Goal: Task Accomplishment & Management: Manage account settings

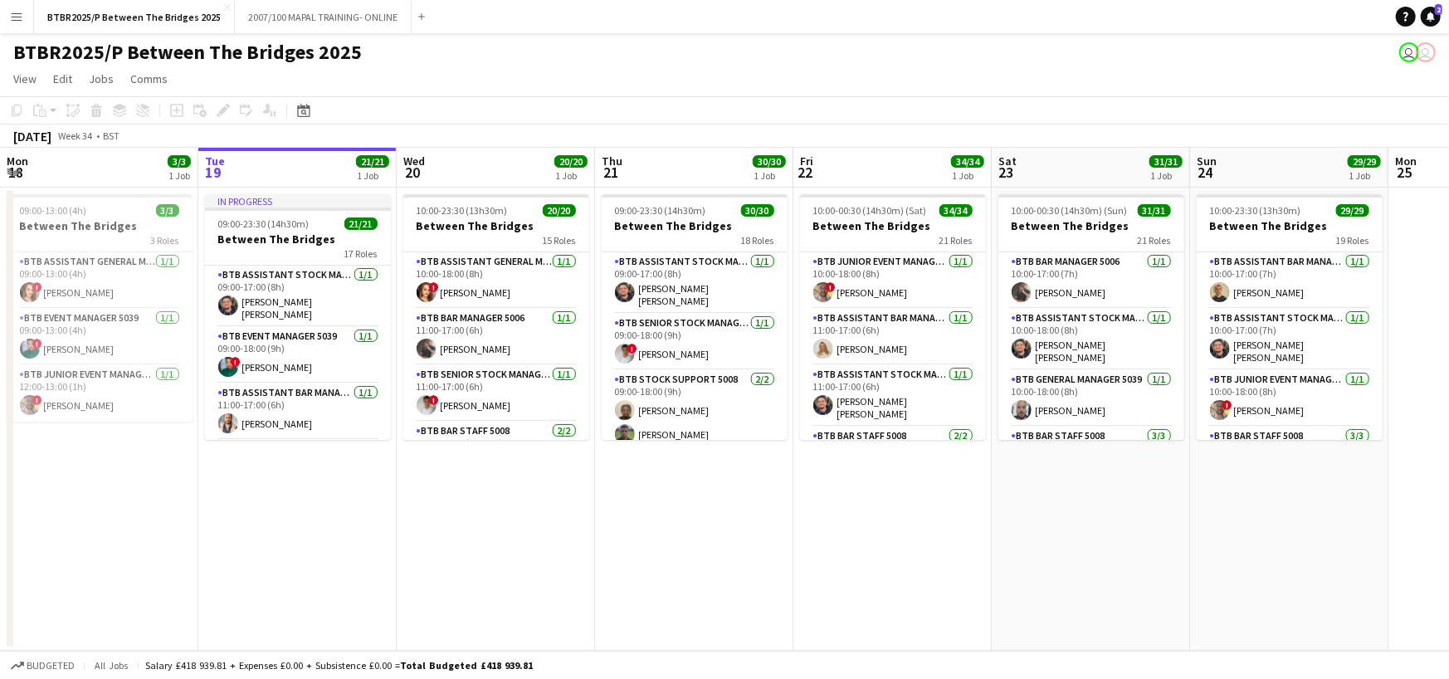
scroll to position [0, 544]
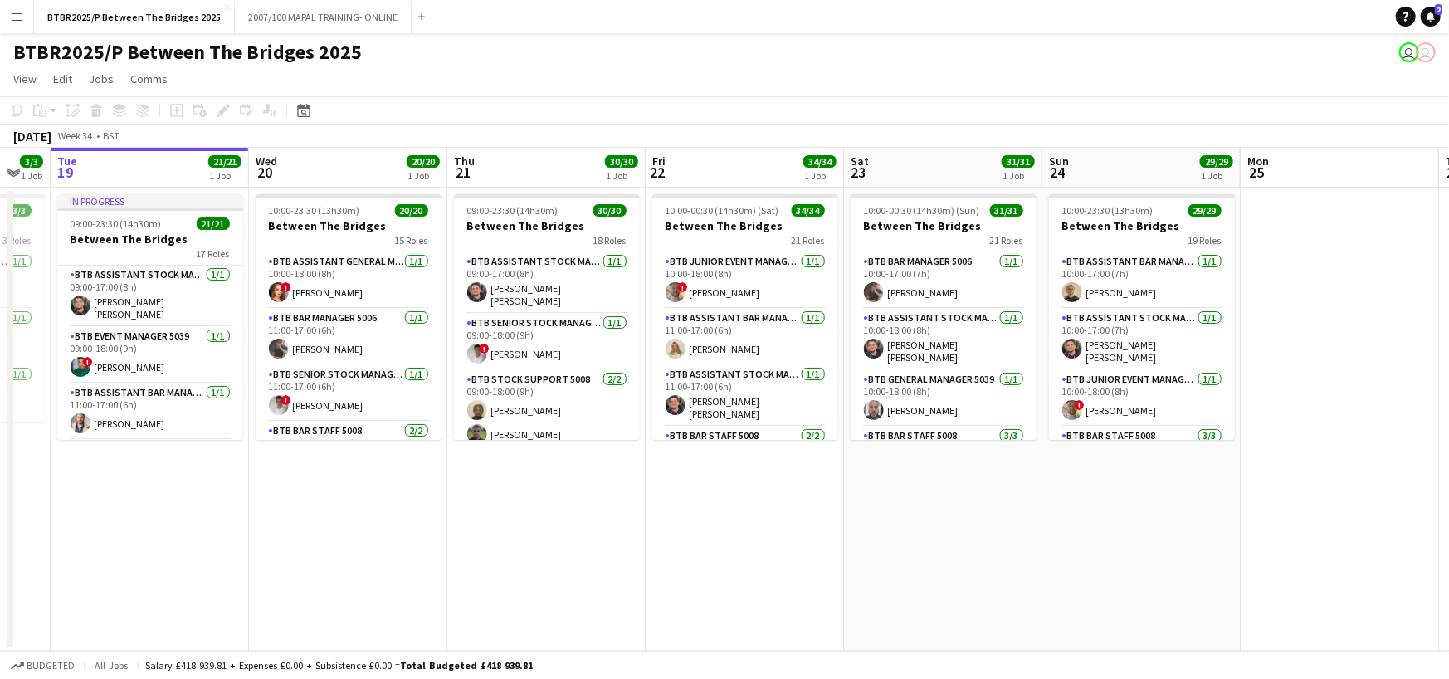
drag, startPoint x: 674, startPoint y: 171, endPoint x: 525, endPoint y: 183, distance: 149.0
click at [526, 183] on app-calendar-viewport "Sat 16 33/33 1 Job Sun 17 29/29 1 Job Mon 18 3/3 1 Job Tue 19 21/21 1 Job Wed 2…" at bounding box center [724, 399] width 1449 height 503
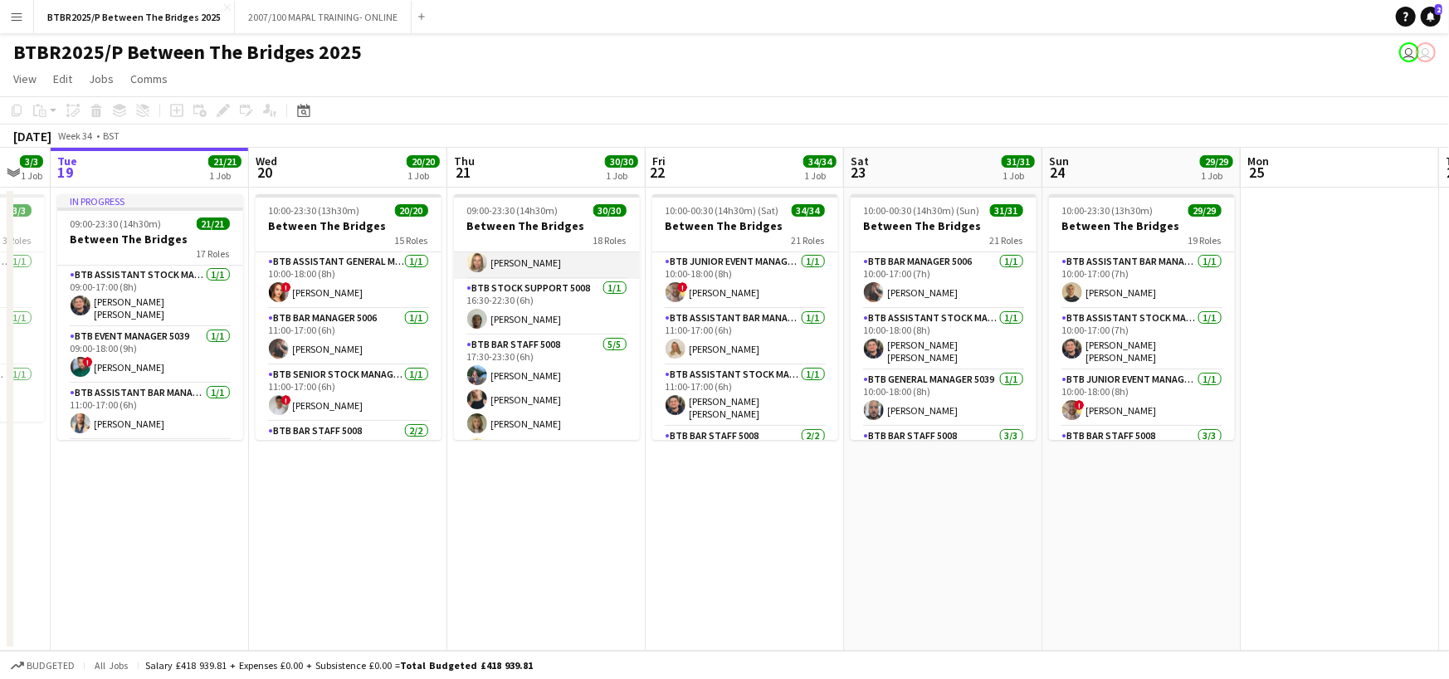
scroll to position [1116, 0]
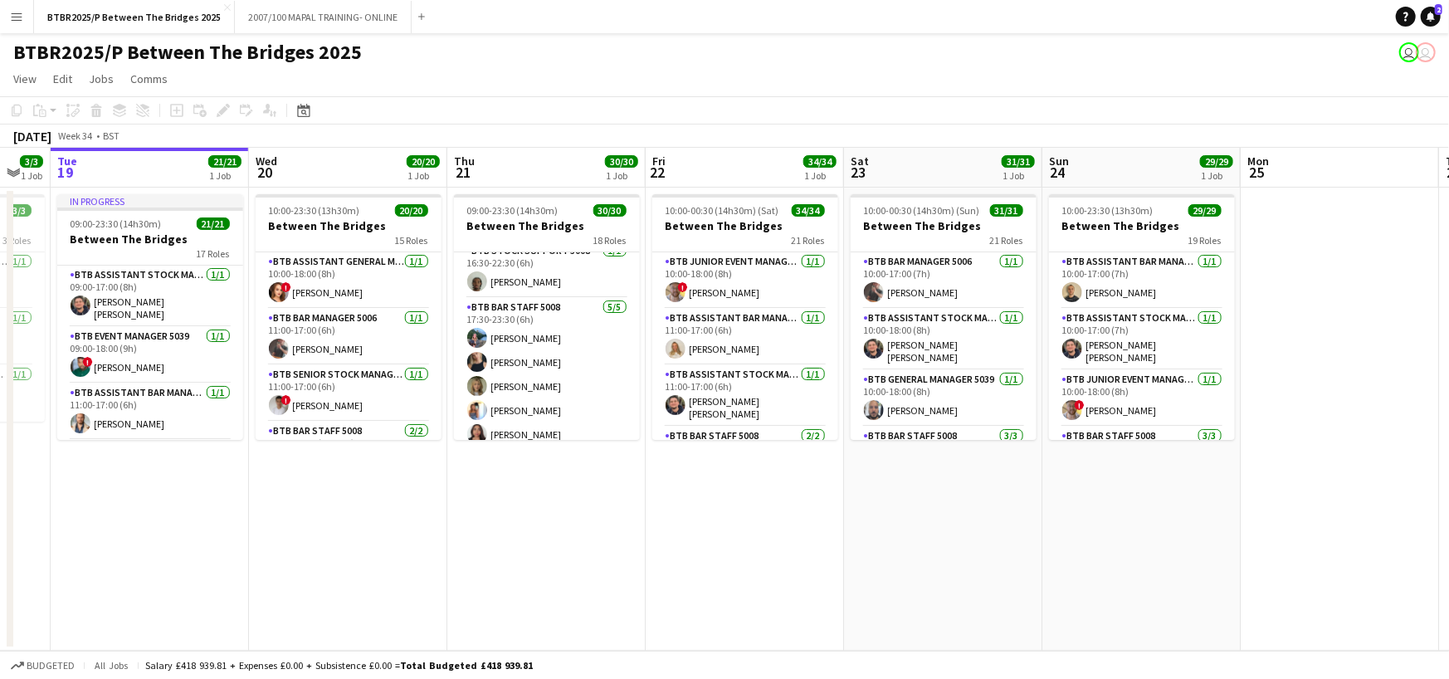
click at [581, 371] on app-card-role "BTB Bar Staff 5008 [DATE] 17:30-23:30 (6h) [PERSON_NAME] [PERSON_NAME] [PERSON_…" at bounding box center [547, 374] width 186 height 153
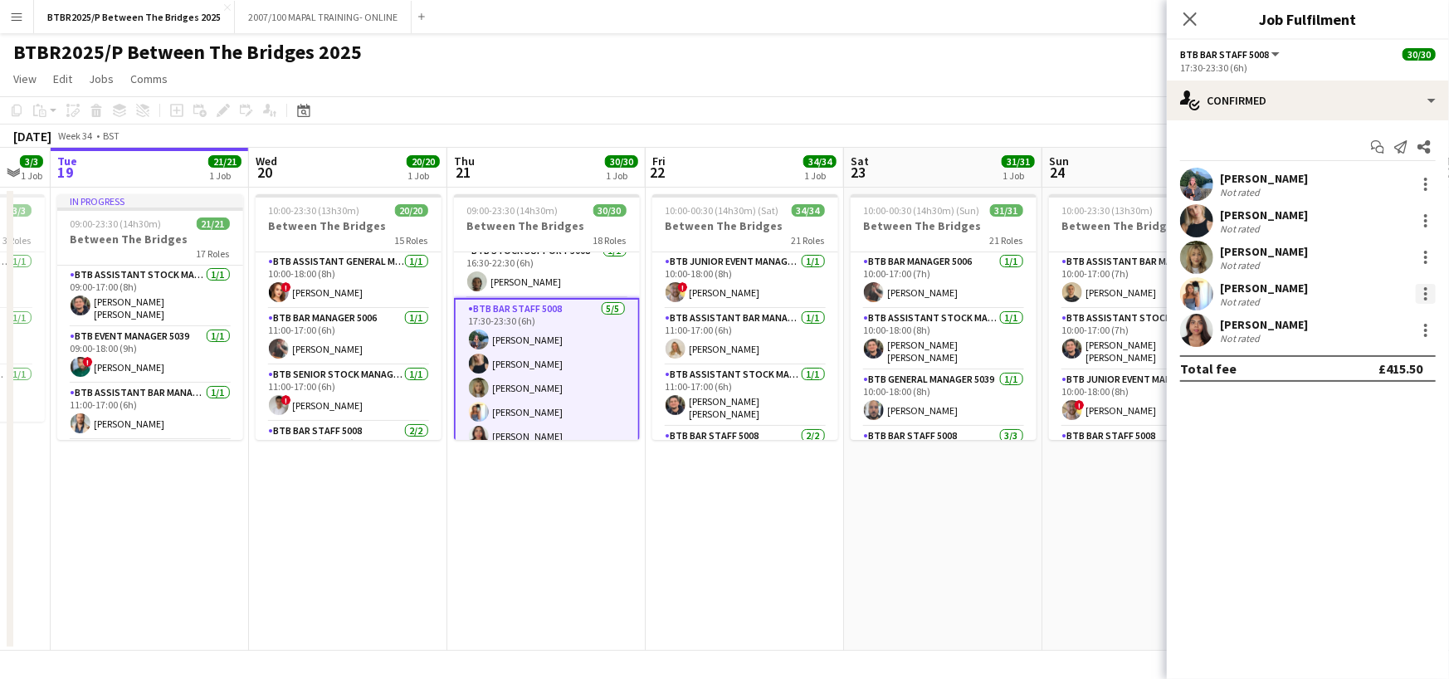
click at [1428, 284] on div at bounding box center [1426, 294] width 20 height 20
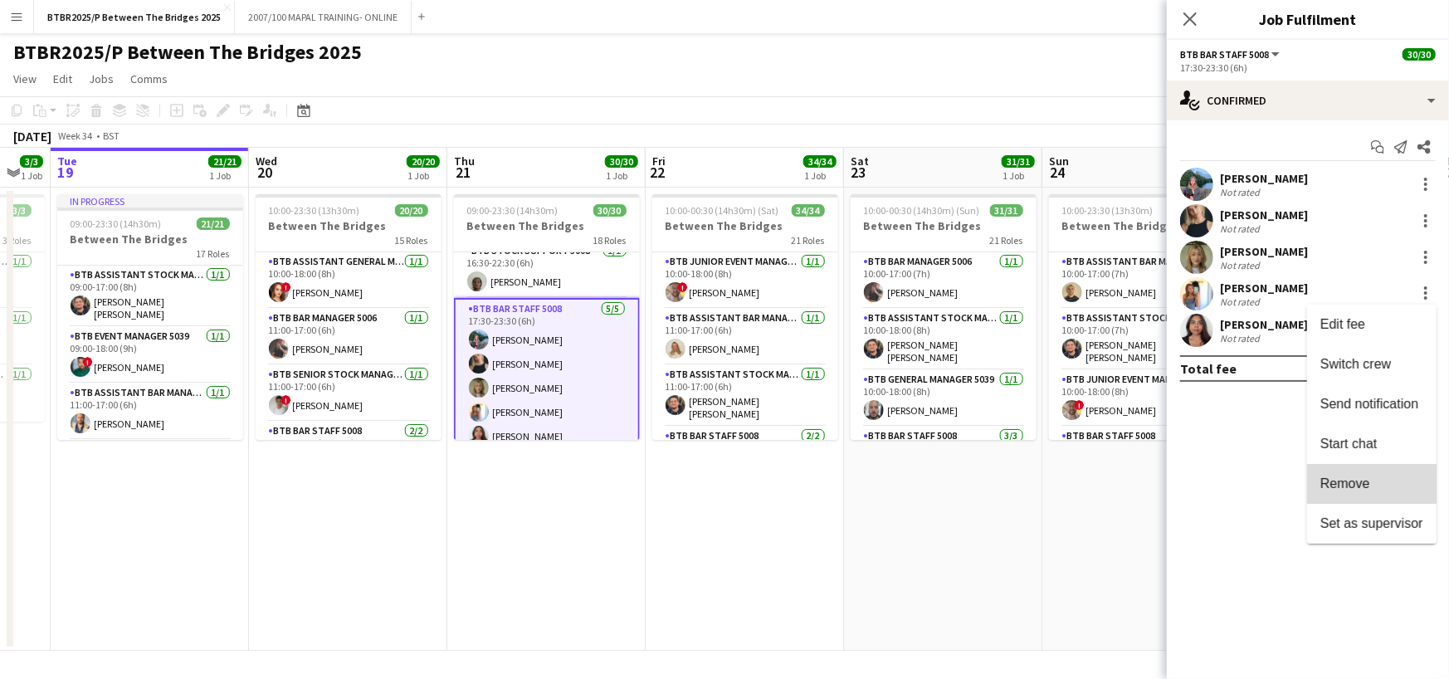
click at [1366, 498] on button "Remove" at bounding box center [1371, 484] width 129 height 40
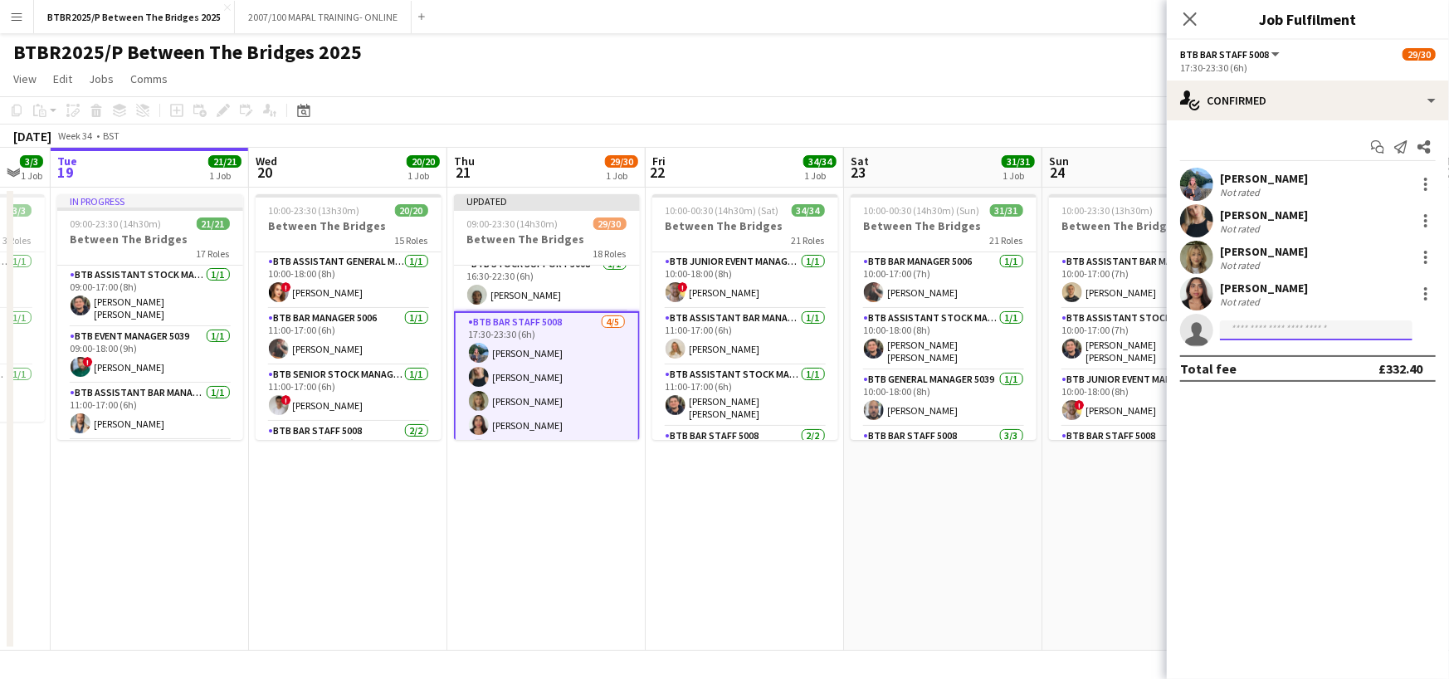
drag, startPoint x: 1247, startPoint y: 337, endPoint x: 1295, endPoint y: 354, distance: 50.9
click at [1247, 336] on input at bounding box center [1316, 330] width 193 height 20
type input "******"
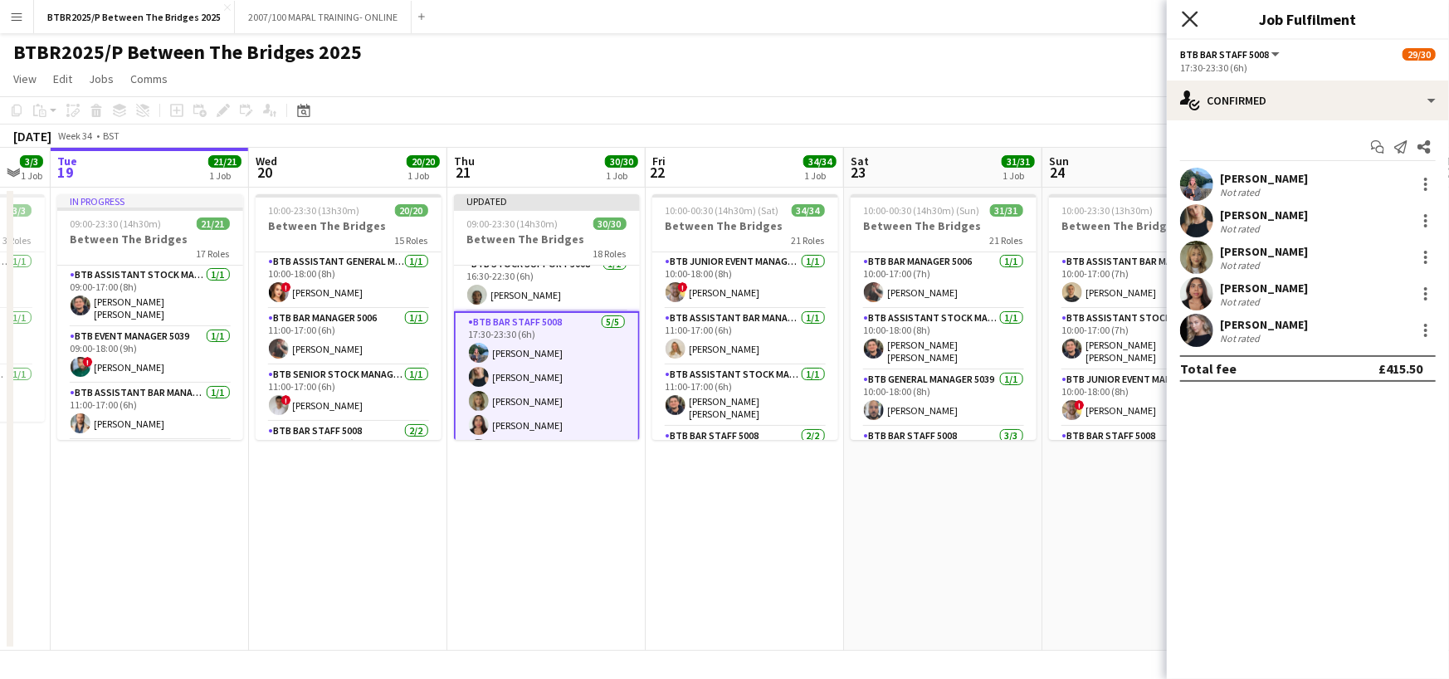
click at [1186, 17] on icon "Close pop-in" at bounding box center [1190, 19] width 16 height 16
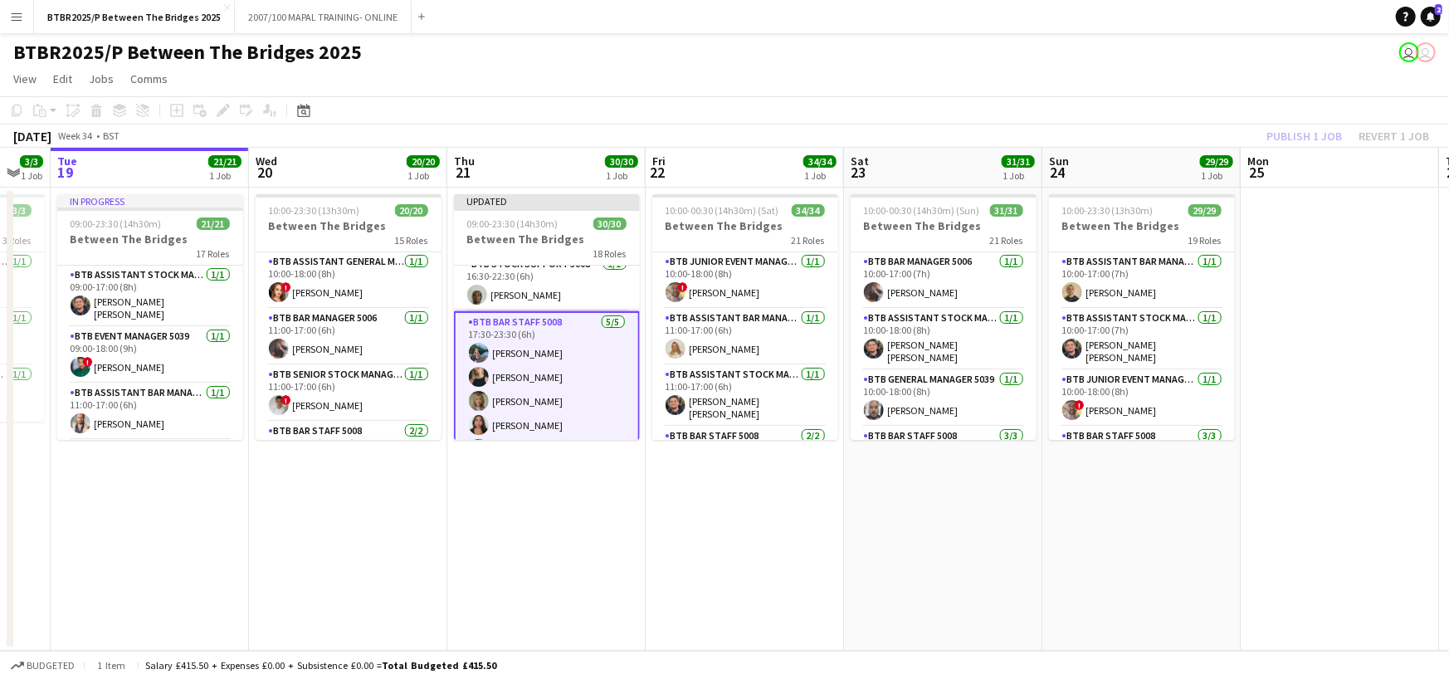
click at [1128, 50] on div "BTBR2025/P Between The Bridges 2025 user user" at bounding box center [724, 49] width 1449 height 32
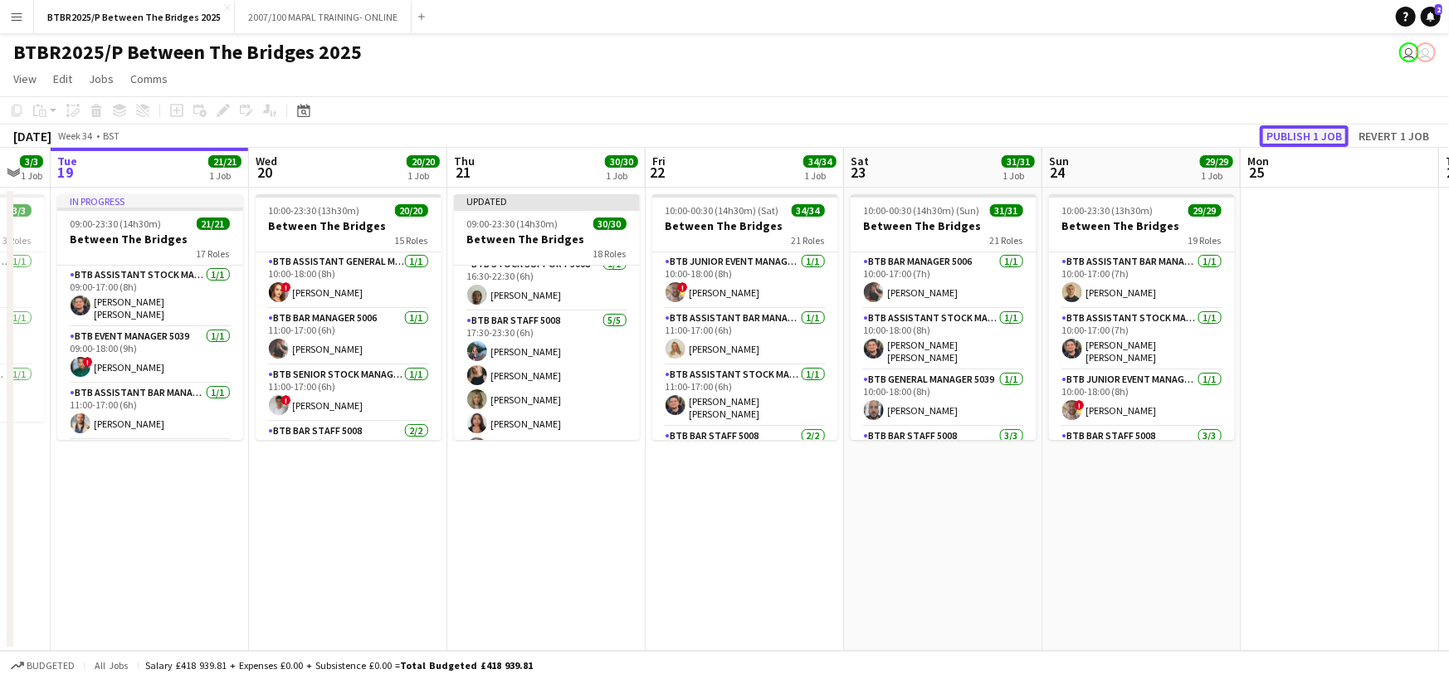
click at [1304, 142] on button "Publish 1 job" at bounding box center [1304, 136] width 89 height 22
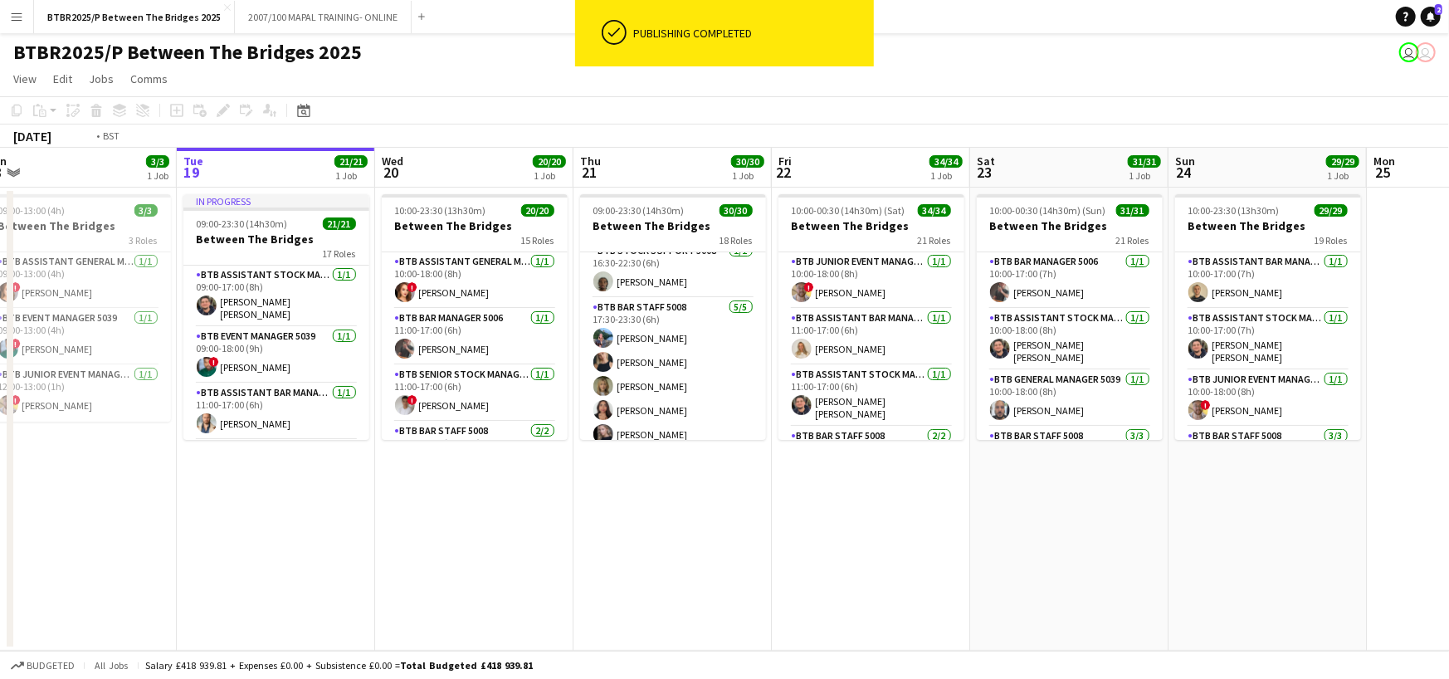
scroll to position [0, 382]
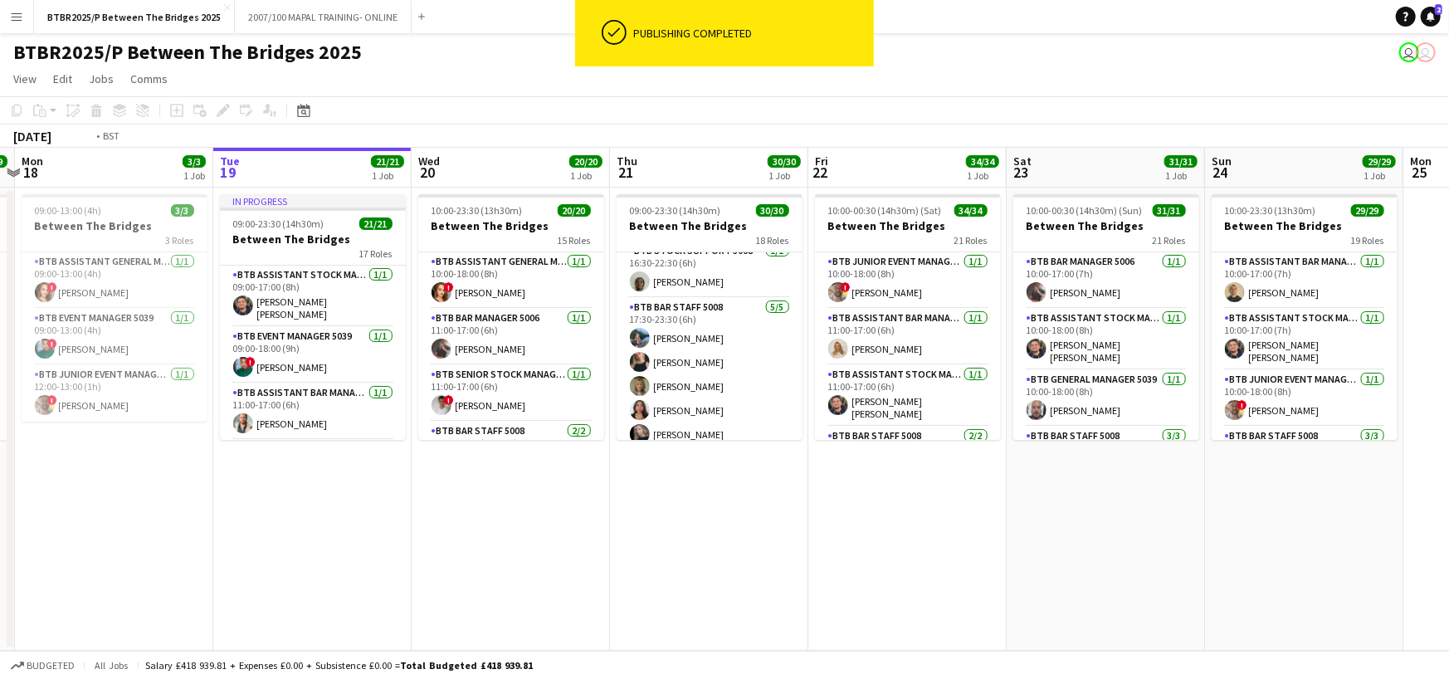
drag, startPoint x: 495, startPoint y: 176, endPoint x: 657, endPoint y: 176, distance: 162.7
click at [657, 176] on app-calendar-viewport "Sat 16 33/33 1 Job Sun 17 29/29 1 Job Mon 18 3/3 1 Job Tue 19 21/21 1 Job Wed 2…" at bounding box center [724, 399] width 1449 height 503
click at [475, 45] on div "BTBR2025/P Between The Bridges 2025 user user" at bounding box center [724, 49] width 1449 height 32
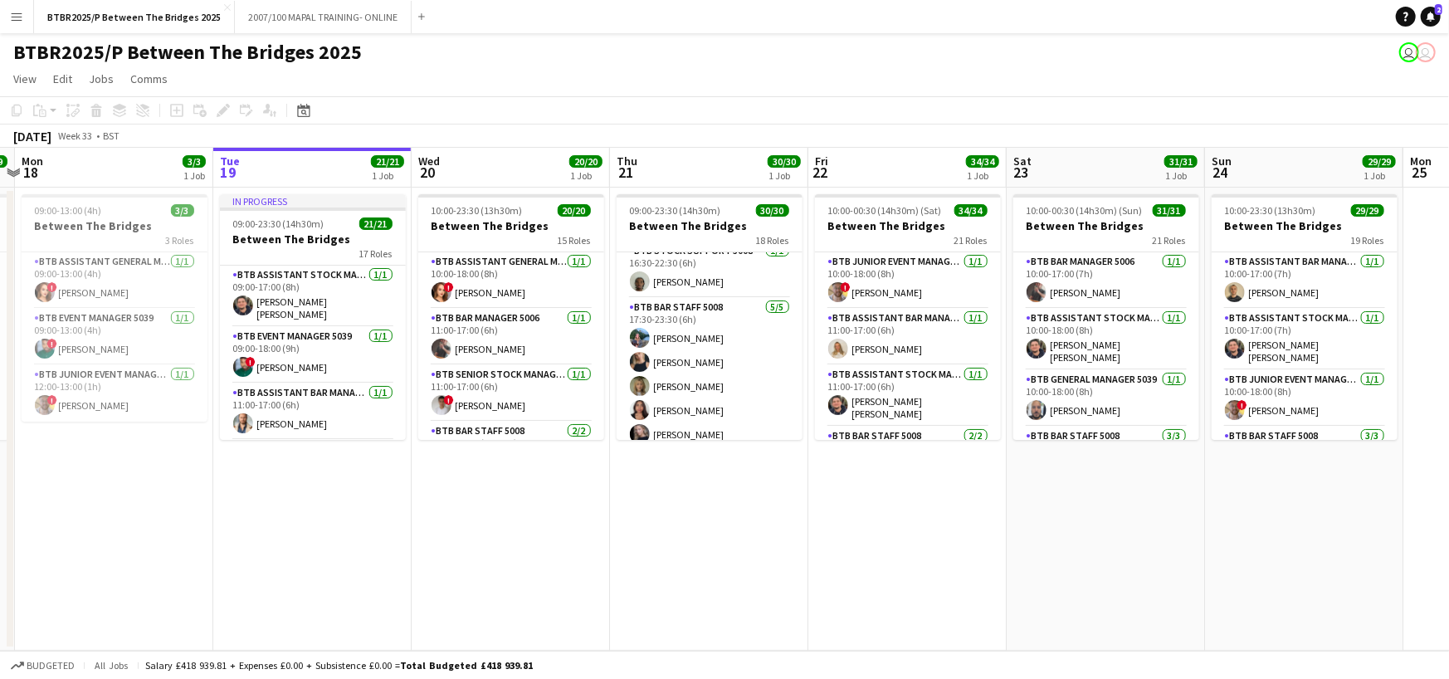
click at [465, 73] on app-page-menu "View Day view expanded Day view collapsed Month view Date picker Jump to [DATE]…" at bounding box center [724, 81] width 1449 height 32
